Goal: Transaction & Acquisition: Purchase product/service

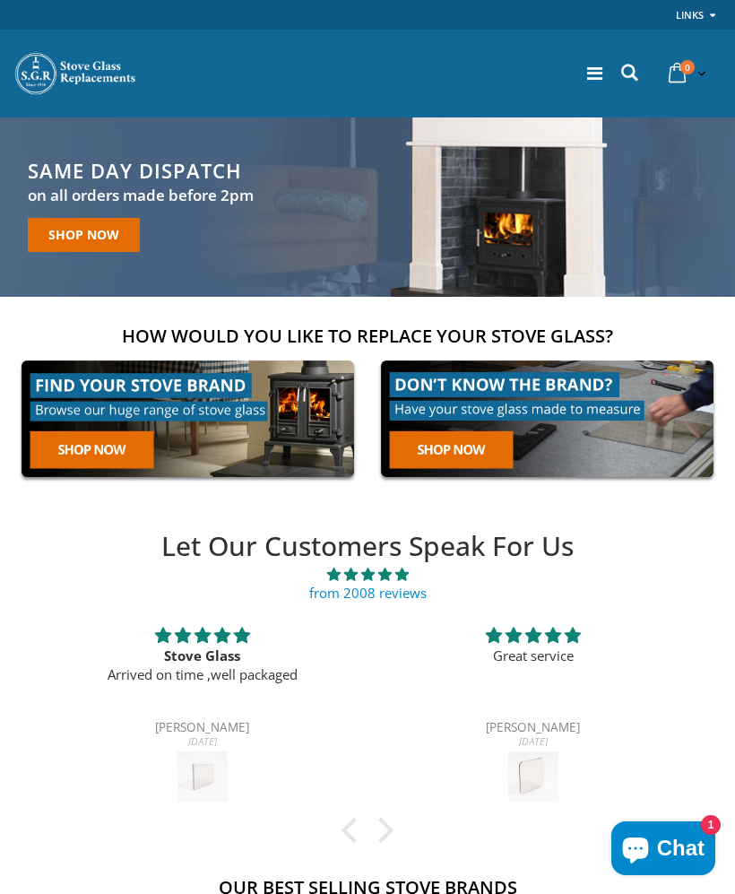
click at [677, 66] on icon at bounding box center [677, 73] width 31 height 32
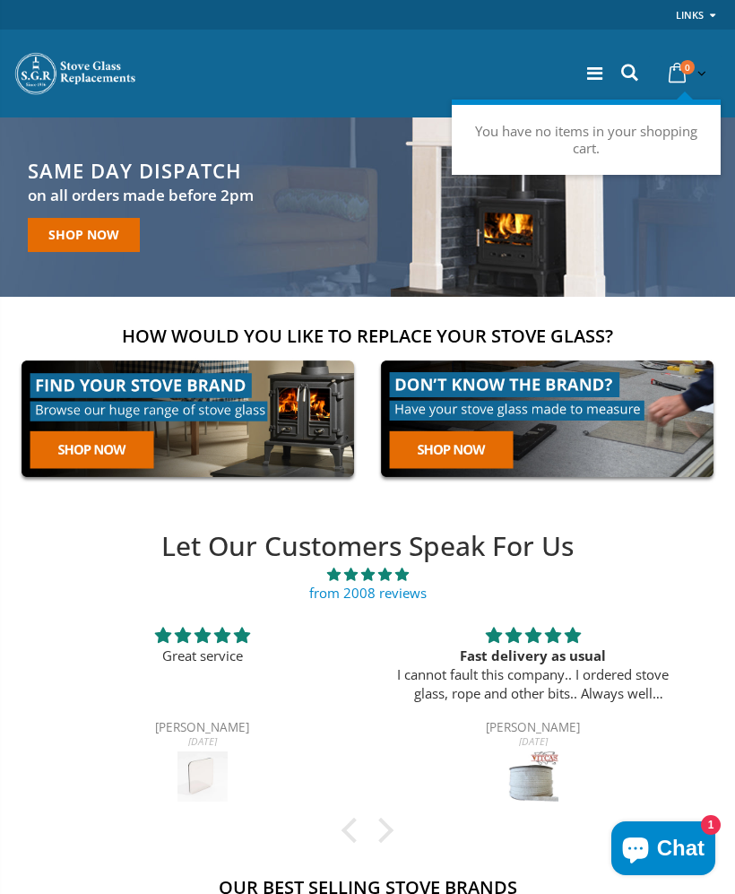
click at [597, 67] on icon at bounding box center [594, 74] width 15 height 18
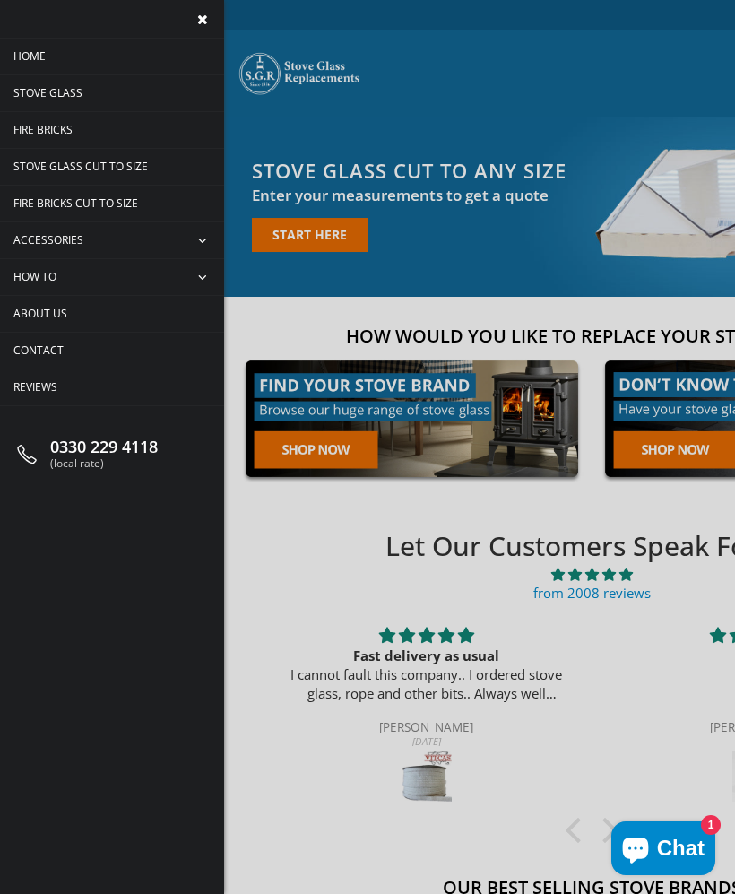
click at [117, 98] on link "Stove Glass" at bounding box center [112, 93] width 224 height 36
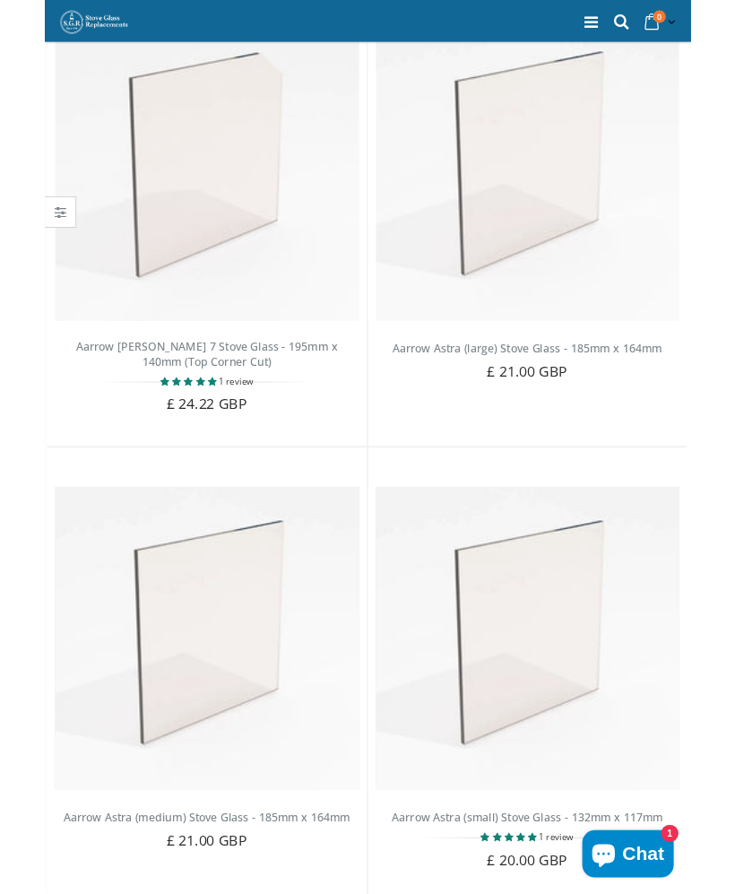
scroll to position [3149, 0]
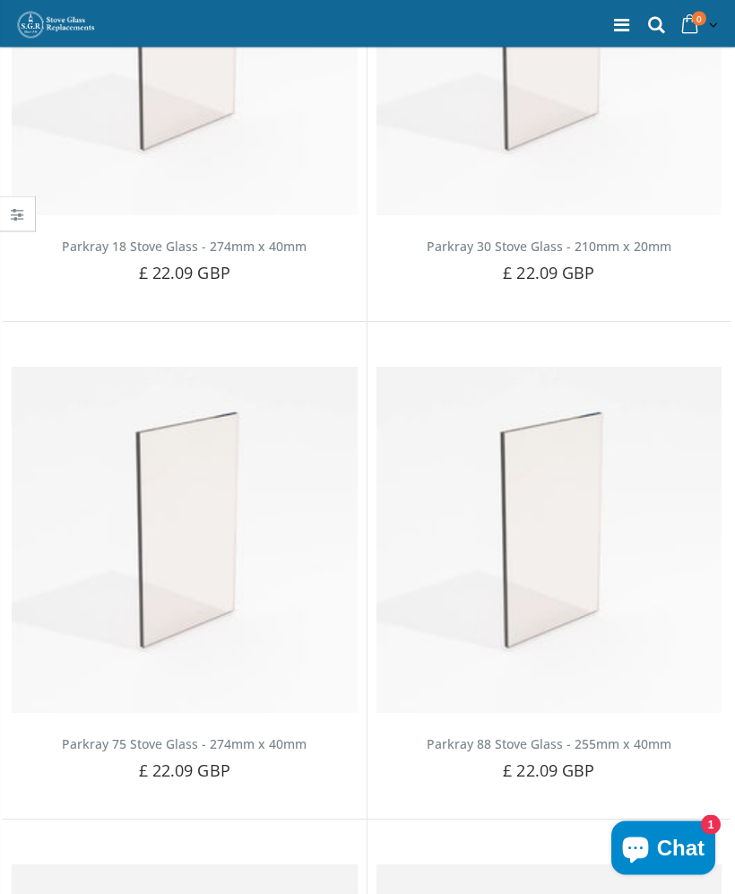
scroll to position [1240, 0]
